Goal: Communication & Community: Answer question/provide support

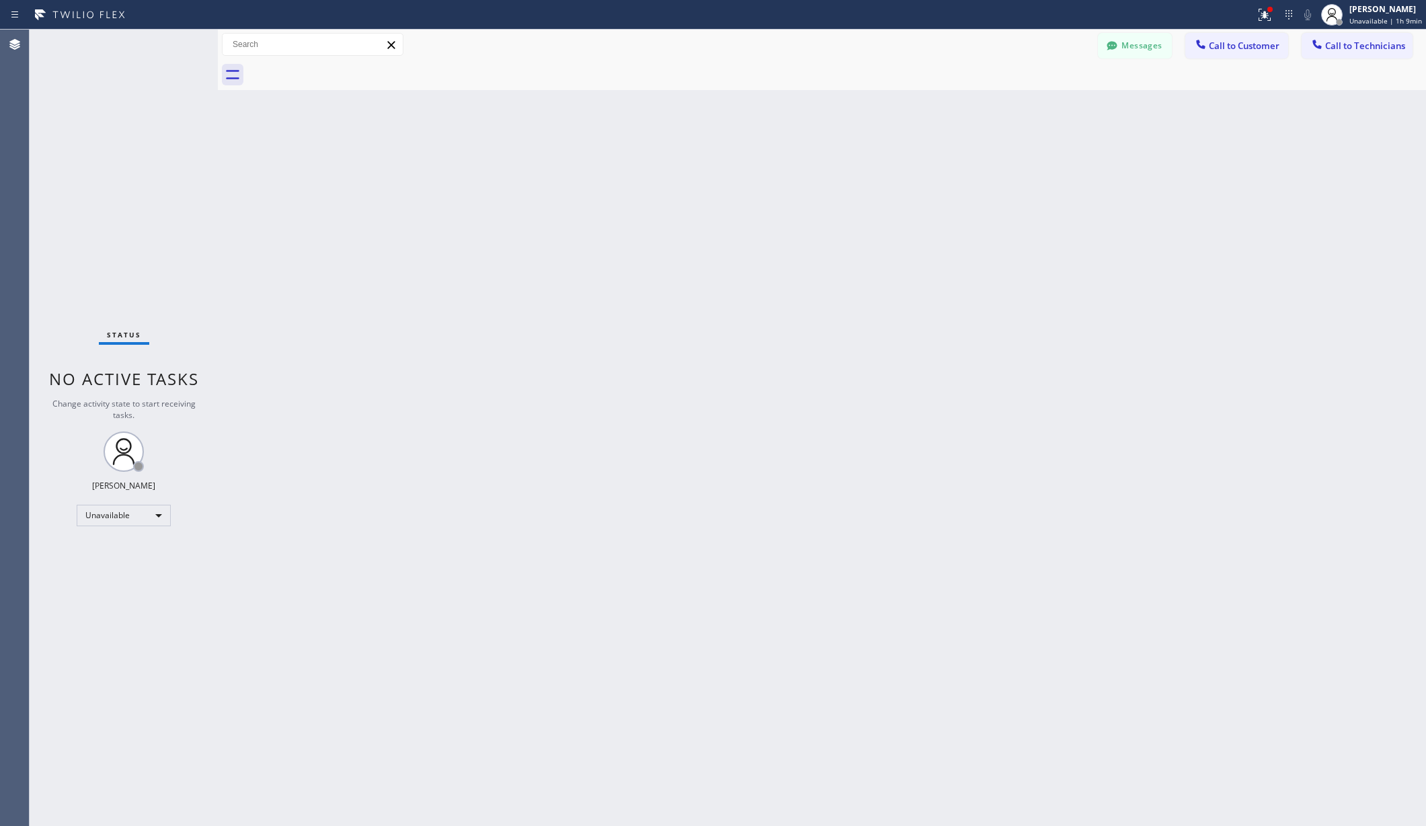
click at [112, 527] on div "Status No active tasks Change activity state to start receiving tasks. [PERSON_…" at bounding box center [124, 428] width 188 height 797
click at [119, 520] on div "Unavailable" at bounding box center [124, 516] width 94 height 22
click at [117, 549] on li "Available" at bounding box center [122, 551] width 91 height 16
click at [327, 531] on div "Back to Dashboard Change Sender ID Customers Technicians AA [PERSON_NAME] [DATE…" at bounding box center [822, 428] width 1208 height 797
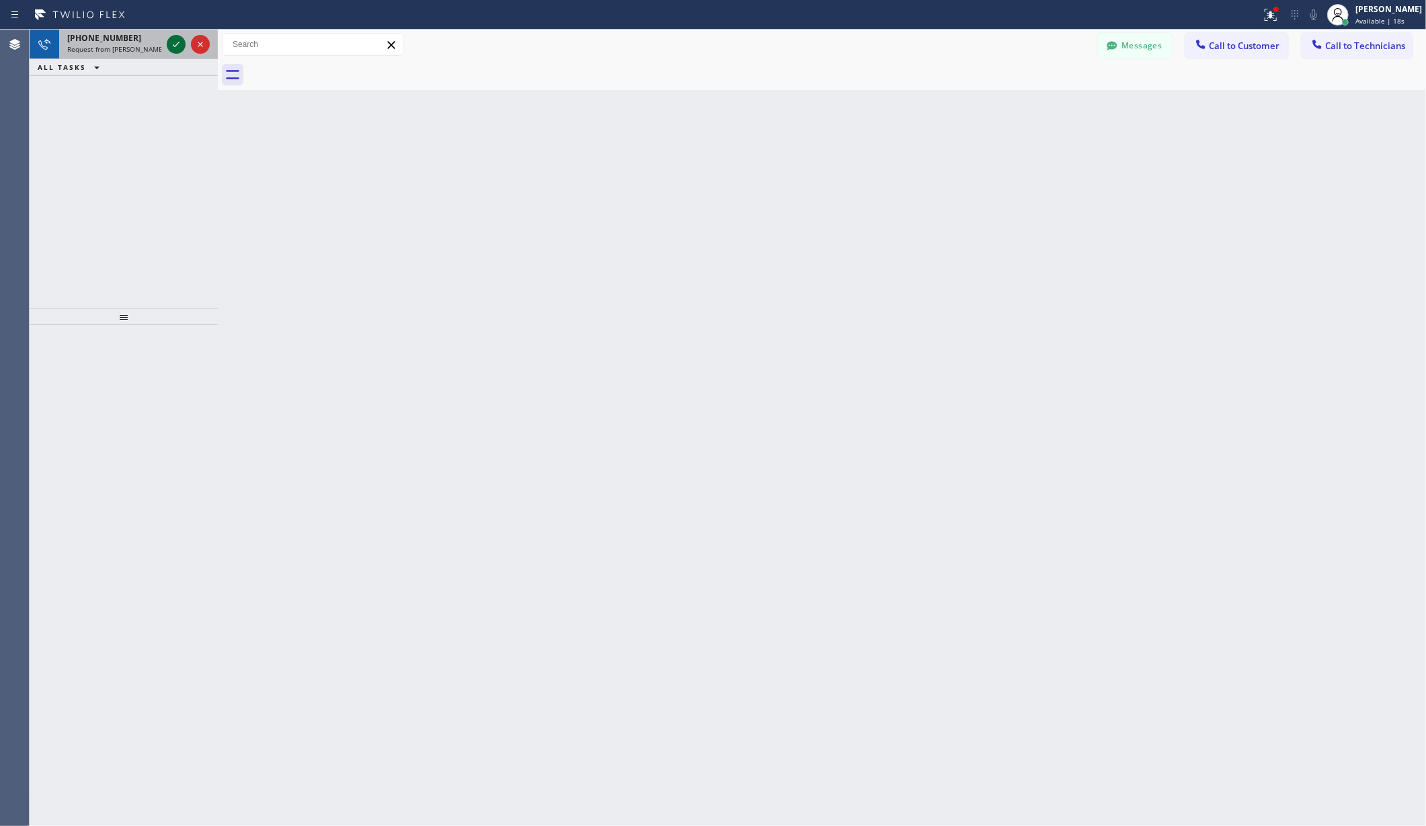
click at [178, 41] on icon at bounding box center [176, 44] width 16 height 16
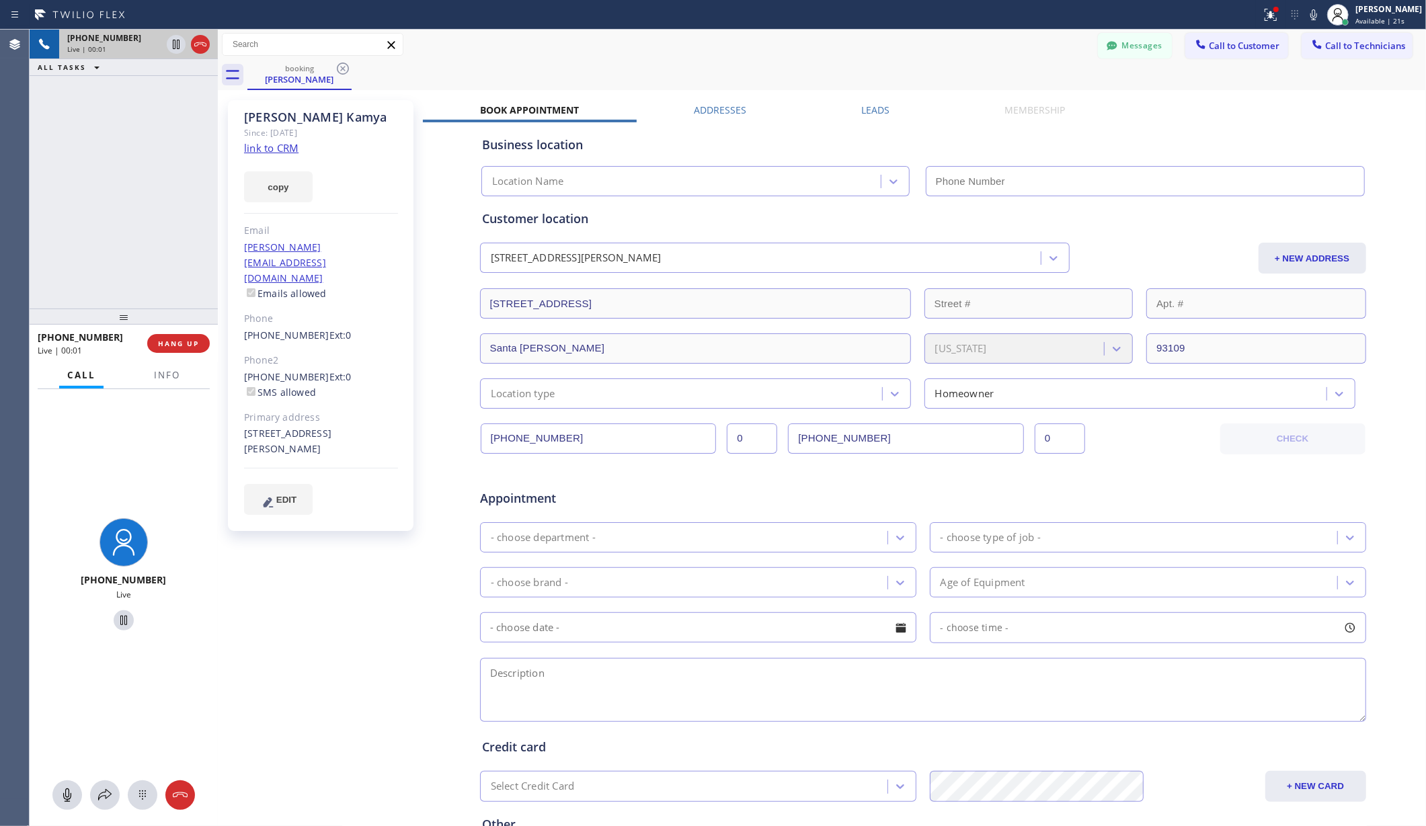
type input "[PHONE_NUMBER]"
click at [659, 55] on div "Messages Call to Customer Call to Technicians Outbound call Location Search loc…" at bounding box center [822, 45] width 1208 height 24
click at [334, 579] on div "[PERSON_NAME] Since: [DATE] link to CRM copy Email [PERSON_NAME][EMAIL_ADDRESS]…" at bounding box center [322, 528] width 202 height 871
click at [176, 345] on span "HANG UP" at bounding box center [178, 343] width 41 height 9
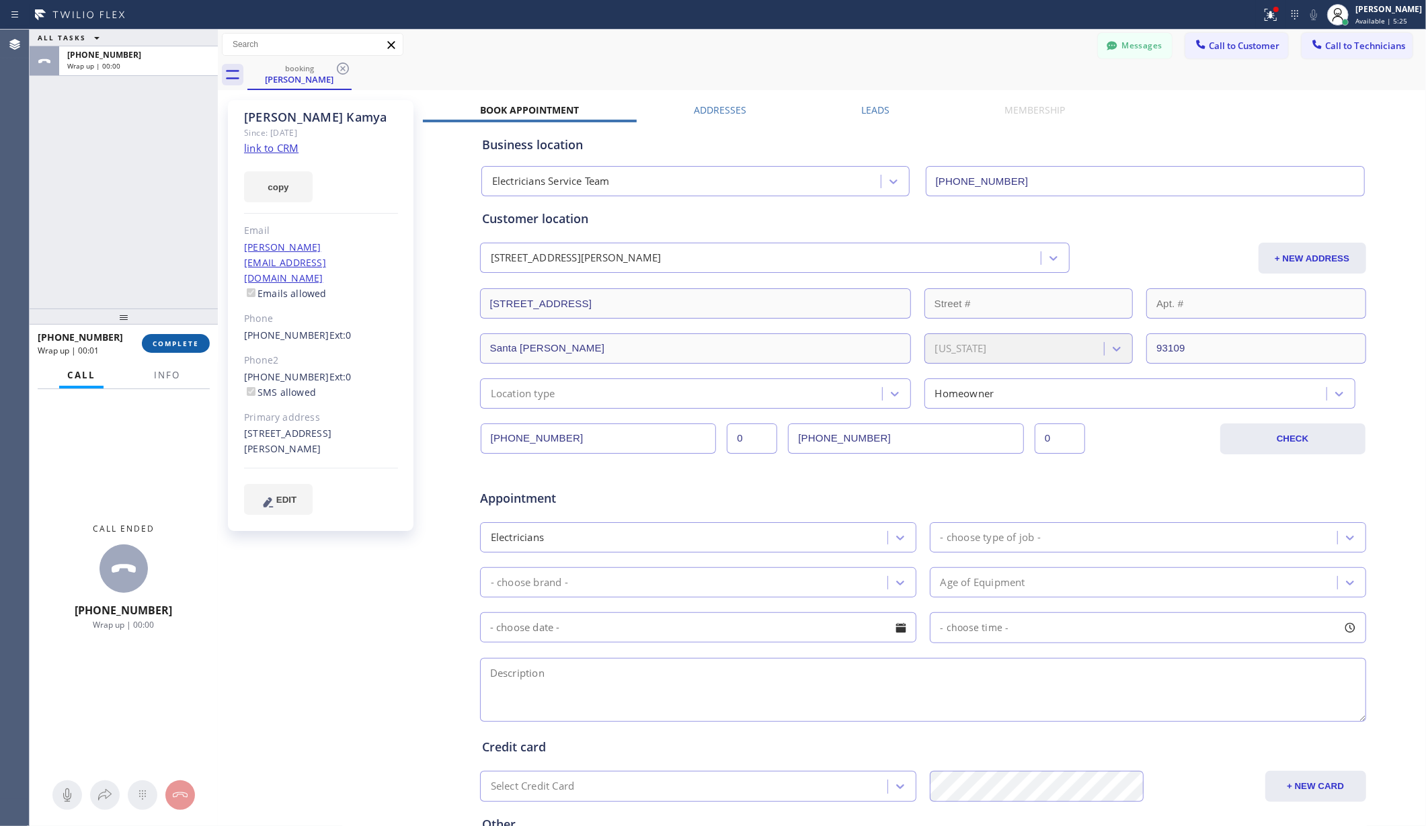
click at [194, 342] on span "COMPLETE" at bounding box center [176, 343] width 46 height 9
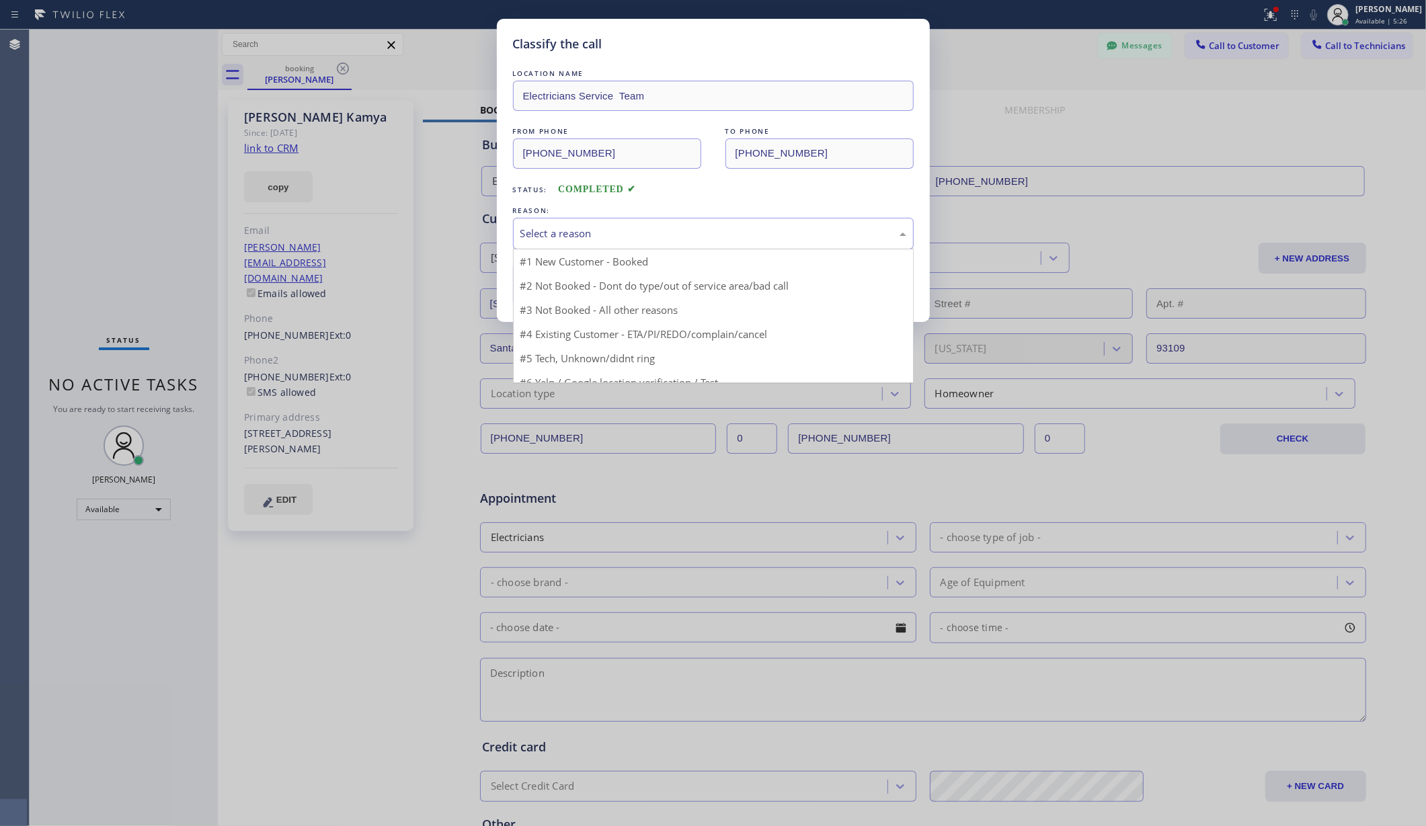
click at [581, 241] on div "Select a reason" at bounding box center [713, 233] width 386 height 15
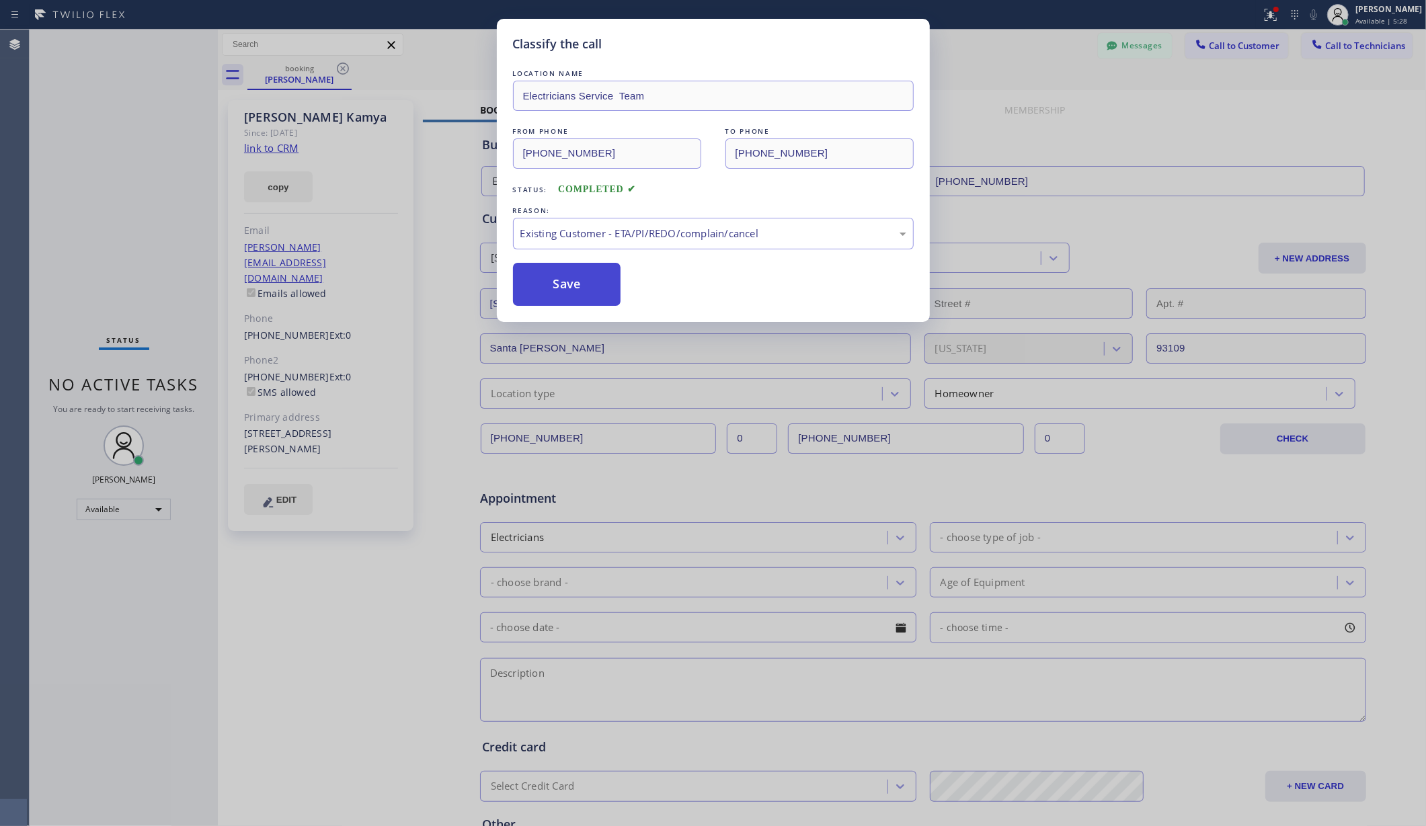
click at [563, 276] on button "Save" at bounding box center [567, 284] width 108 height 43
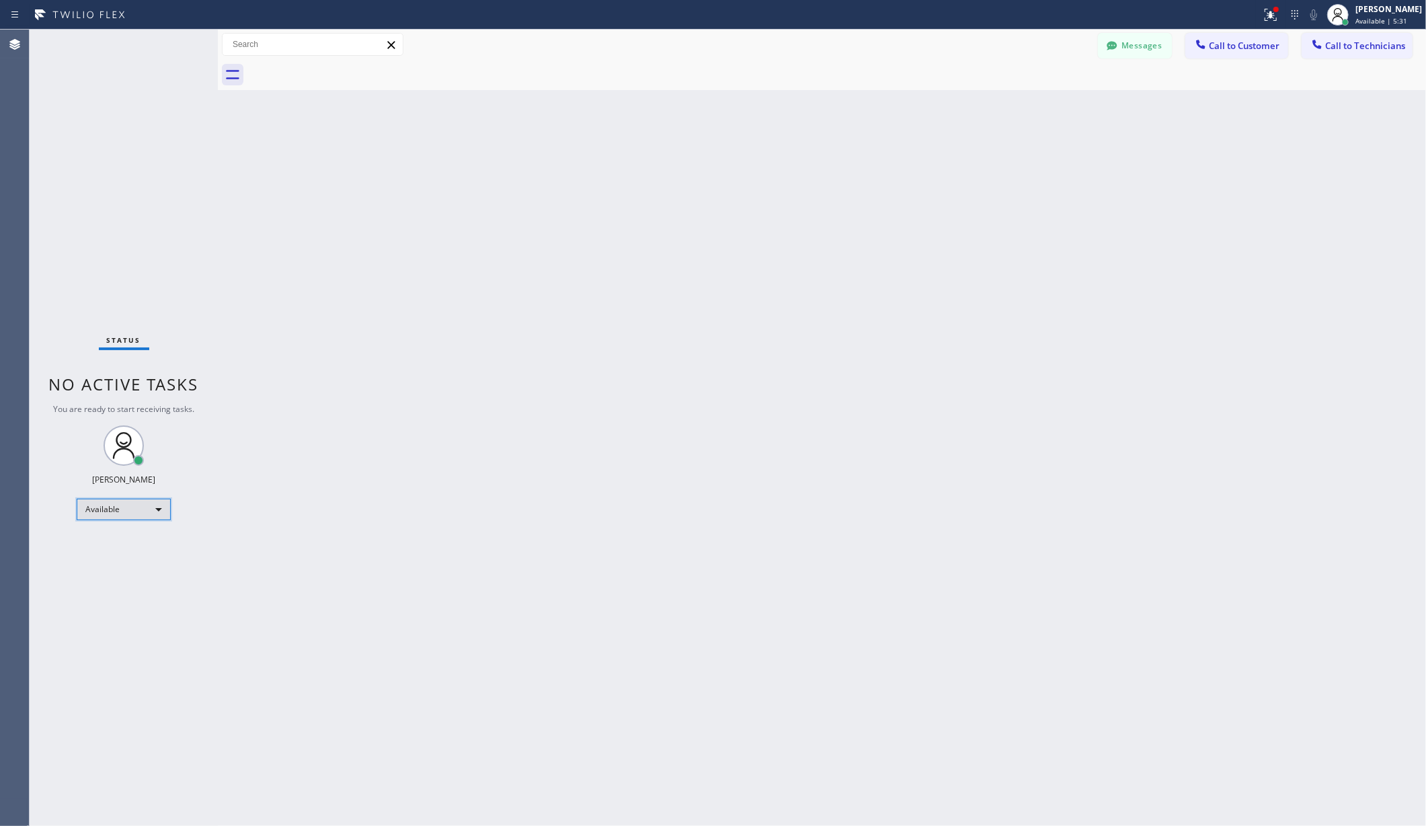
click at [132, 502] on div "Available" at bounding box center [124, 510] width 94 height 22
click at [116, 568] on li "Unavailable" at bounding box center [122, 562] width 91 height 16
click at [490, 479] on div "Back to Dashboard Change Sender ID Customers Technicians AA [PERSON_NAME] [DATE…" at bounding box center [822, 428] width 1208 height 797
